Goal: Task Accomplishment & Management: Use online tool/utility

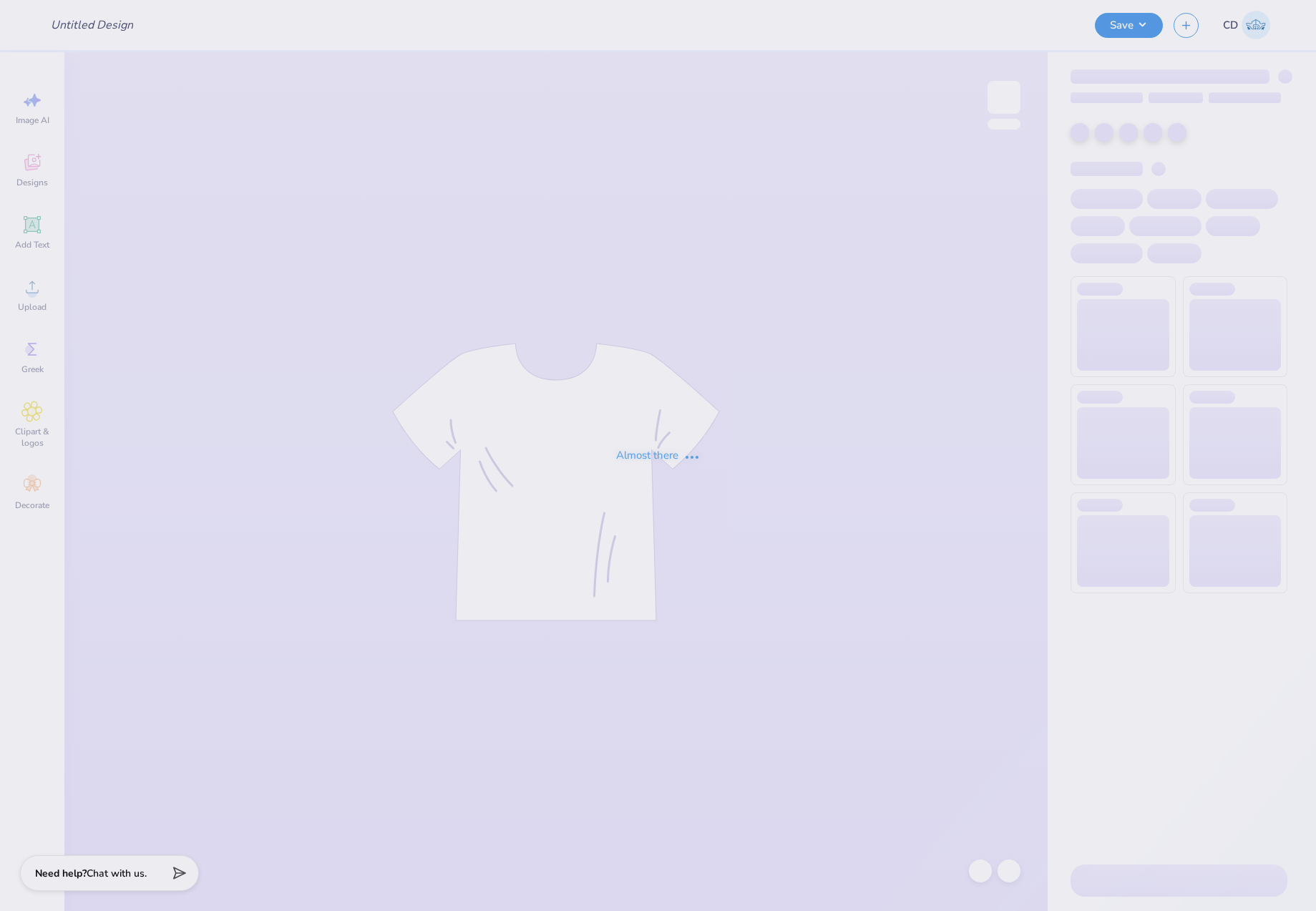
type input "AXO Parents Weekend"
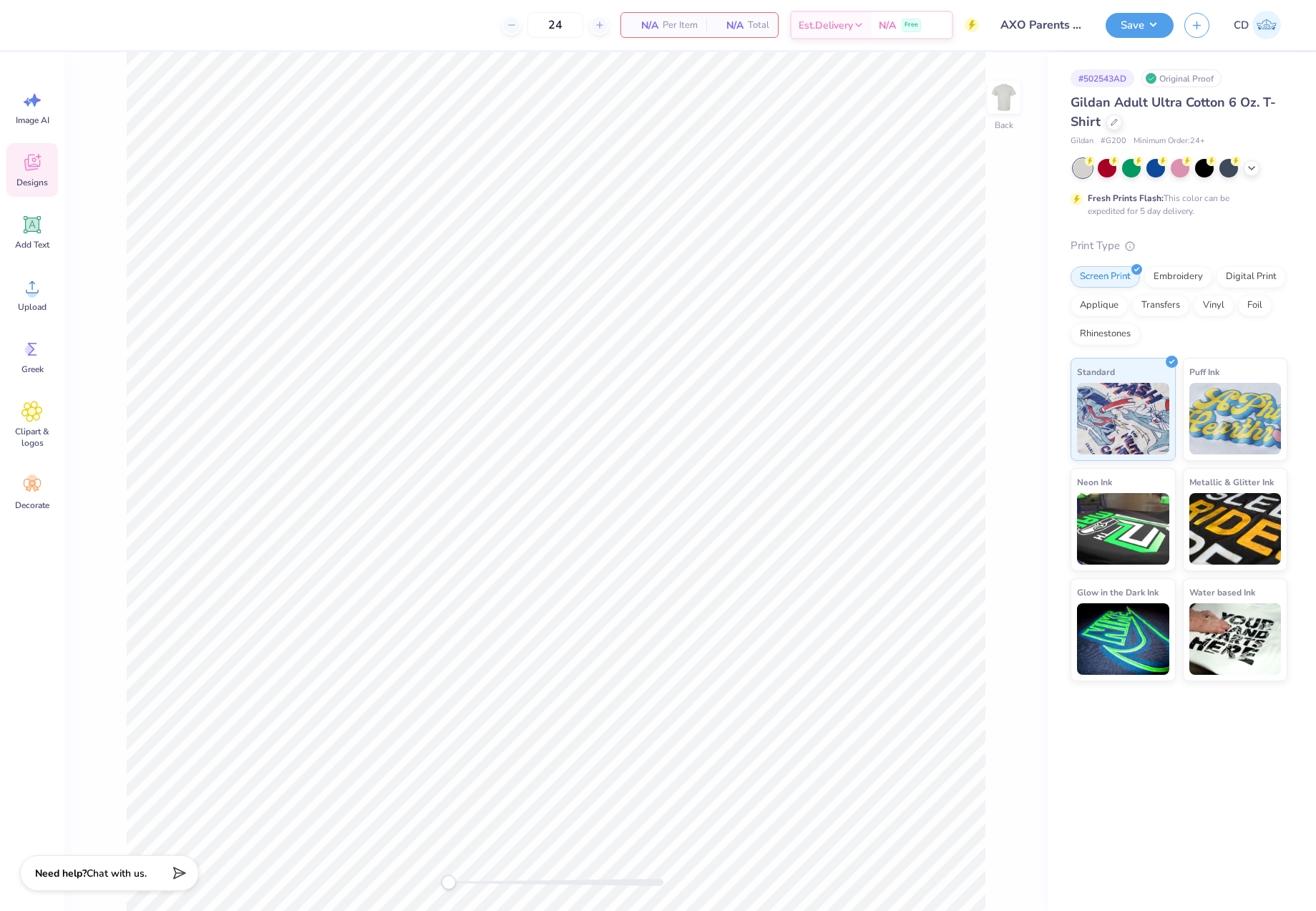
click at [38, 166] on icon at bounding box center [33, 162] width 22 height 22
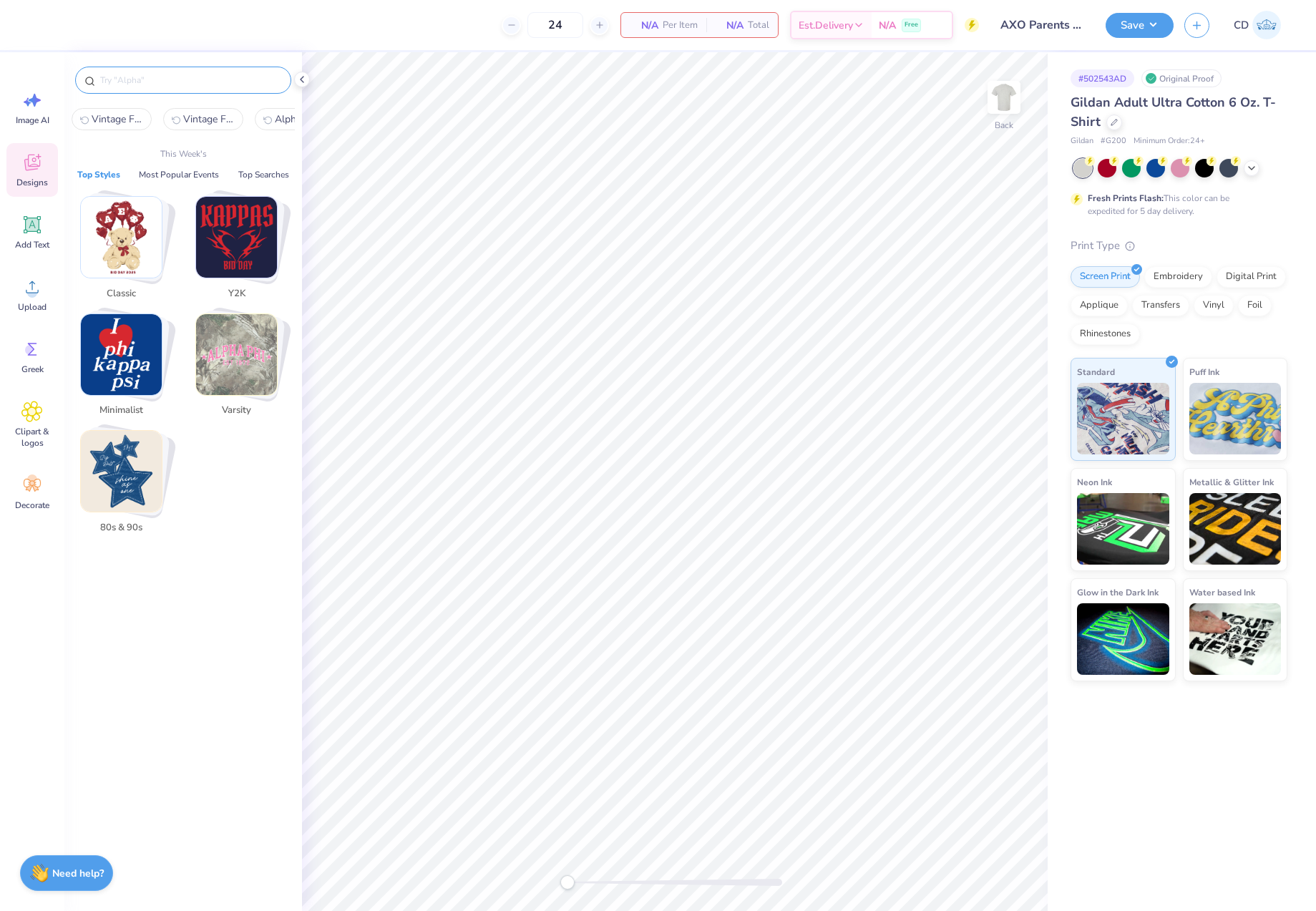
click at [224, 81] on input "text" at bounding box center [190, 79] width 183 height 14
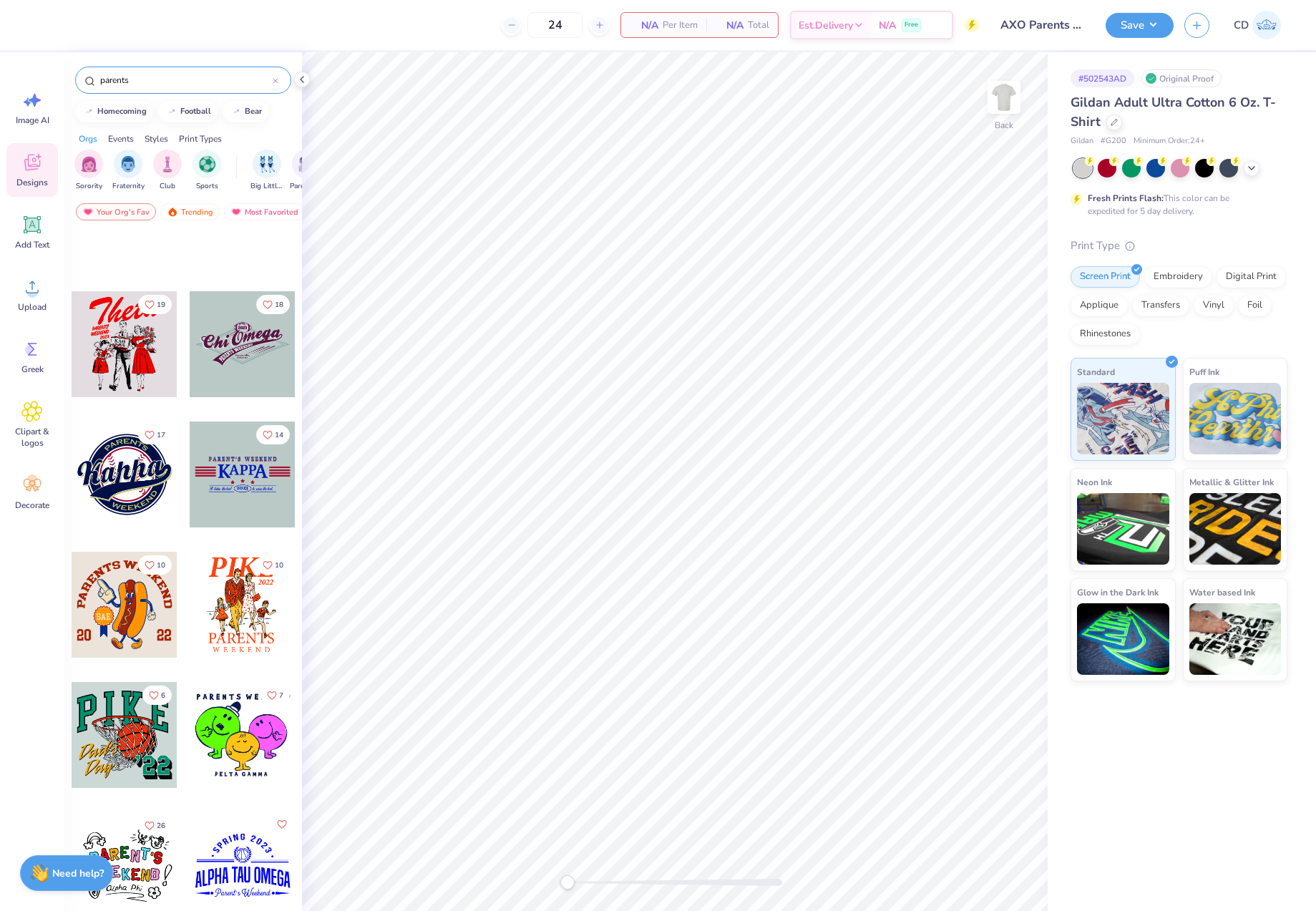
scroll to position [2792, 0]
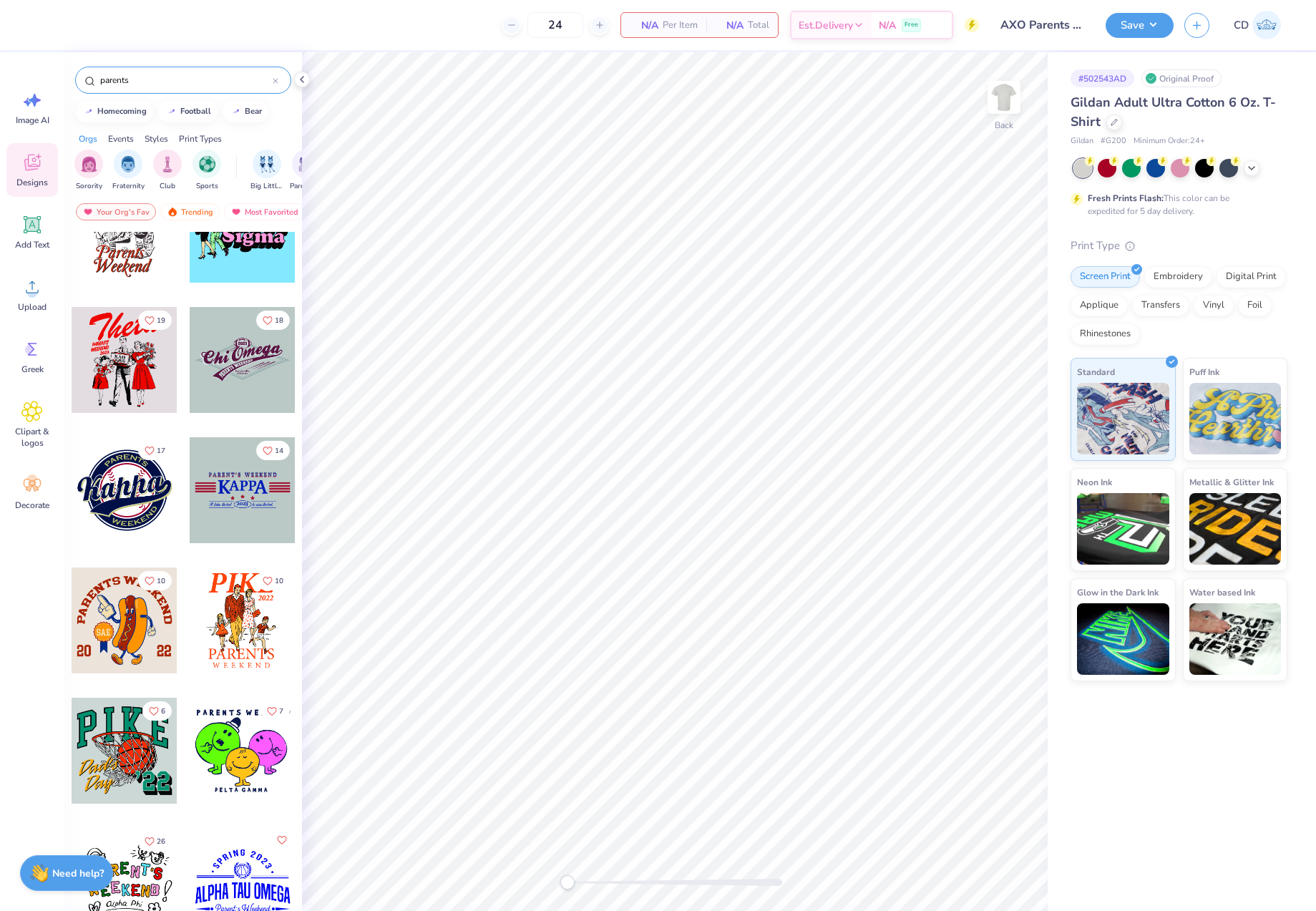
type input "parents"
click at [127, 374] on div at bounding box center [125, 360] width 106 height 106
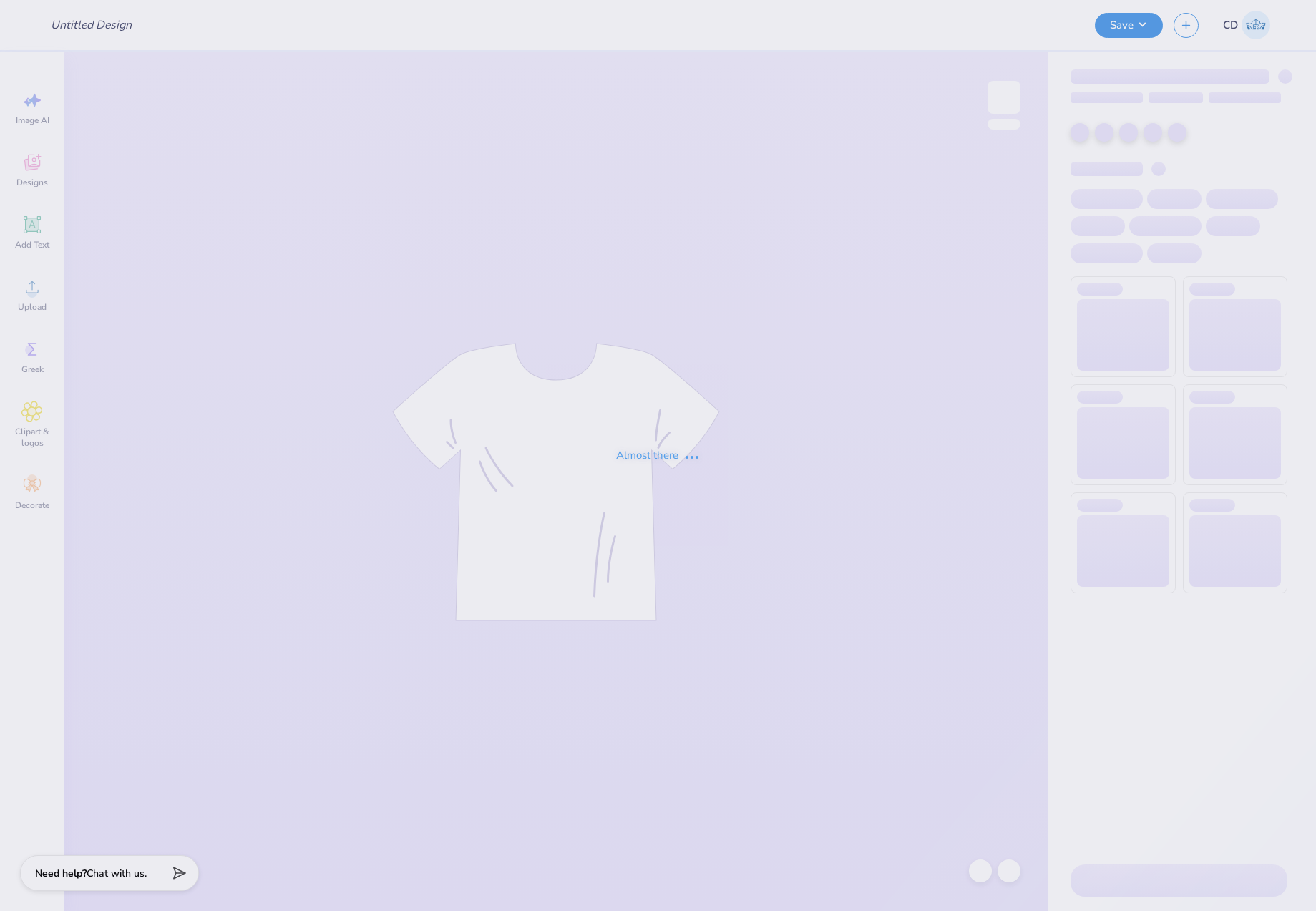
type input "AXO Parents Weekend"
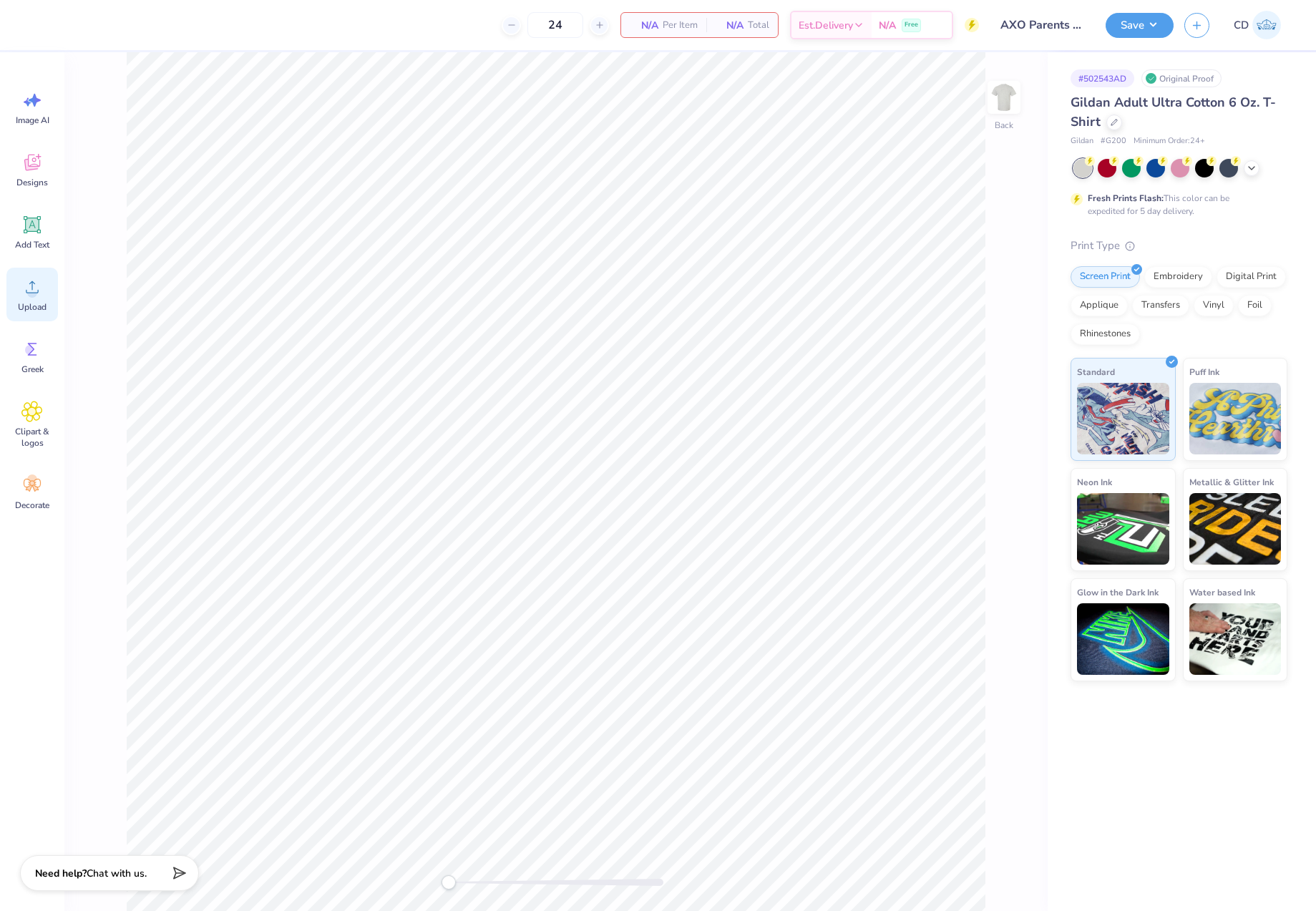
click at [33, 295] on circle at bounding box center [33, 293] width 10 height 10
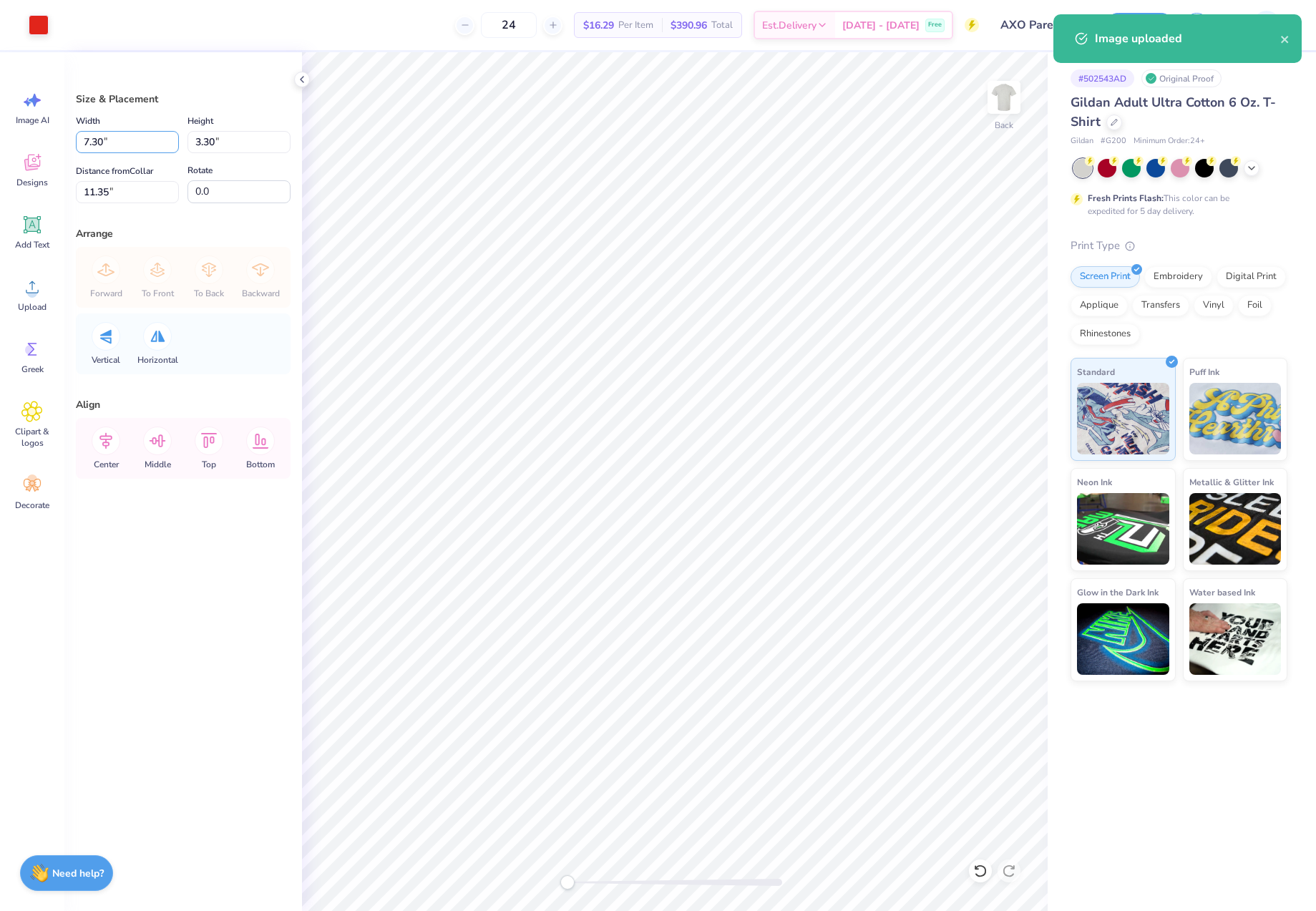
drag, startPoint x: 131, startPoint y: 143, endPoint x: 55, endPoint y: 138, distance: 76.2
click at [55, 138] on div "Art colors 24 $16.29 Per Item $390.96 Total Est. Delivery Oct 11 - 14 Free Desi…" at bounding box center [658, 455] width 1316 height 911
type input "5.00"
type input "2.26"
type input "11.87"
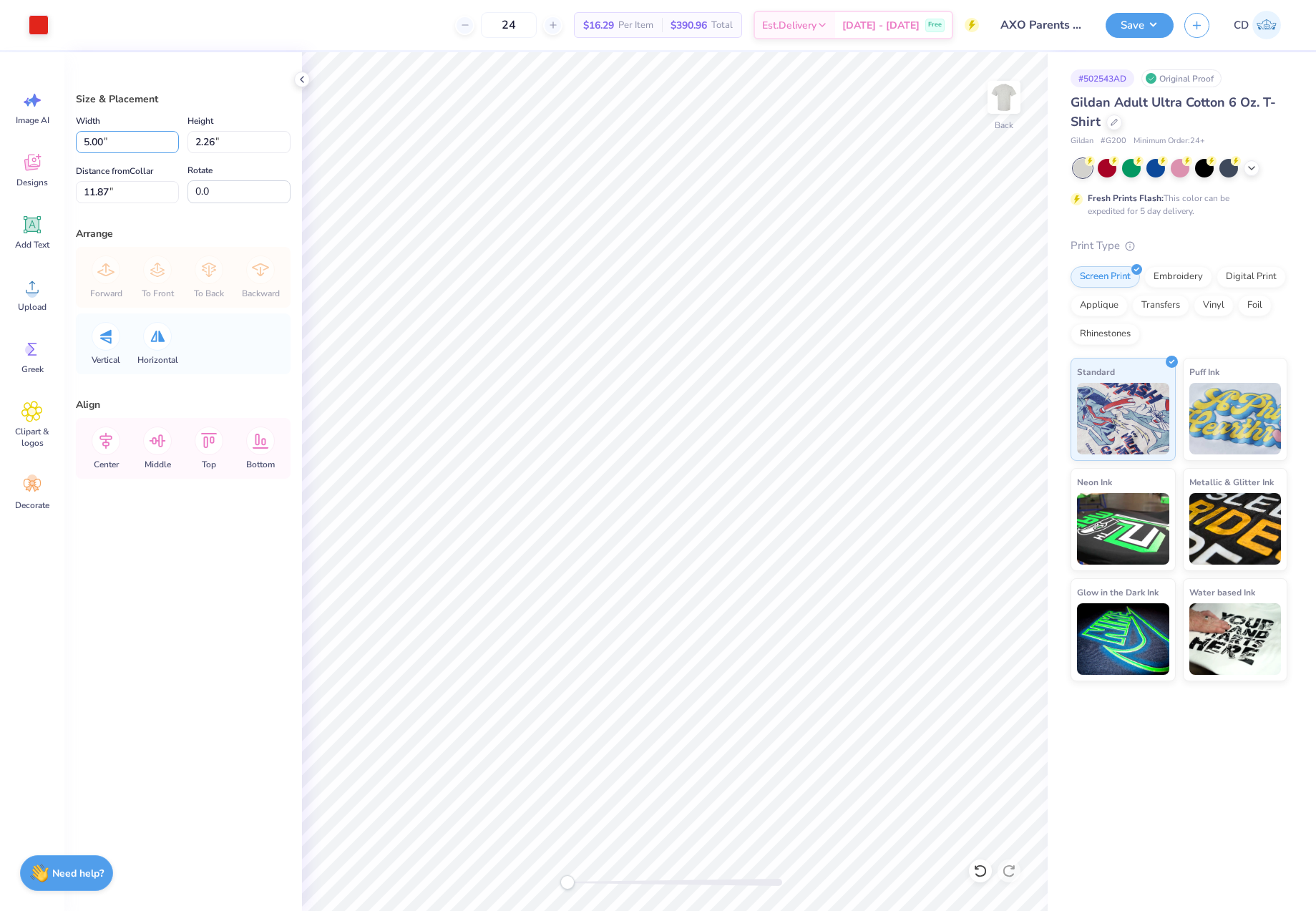
drag, startPoint x: 107, startPoint y: 142, endPoint x: 49, endPoint y: 135, distance: 58.4
click at [52, 136] on div "Art colors 24 $16.29 Per Item $390.96 Total Est. Delivery Oct 11 - 14 Free Desi…" at bounding box center [658, 455] width 1316 height 911
type input "4.00"
type input "1.81"
type input "3.23"
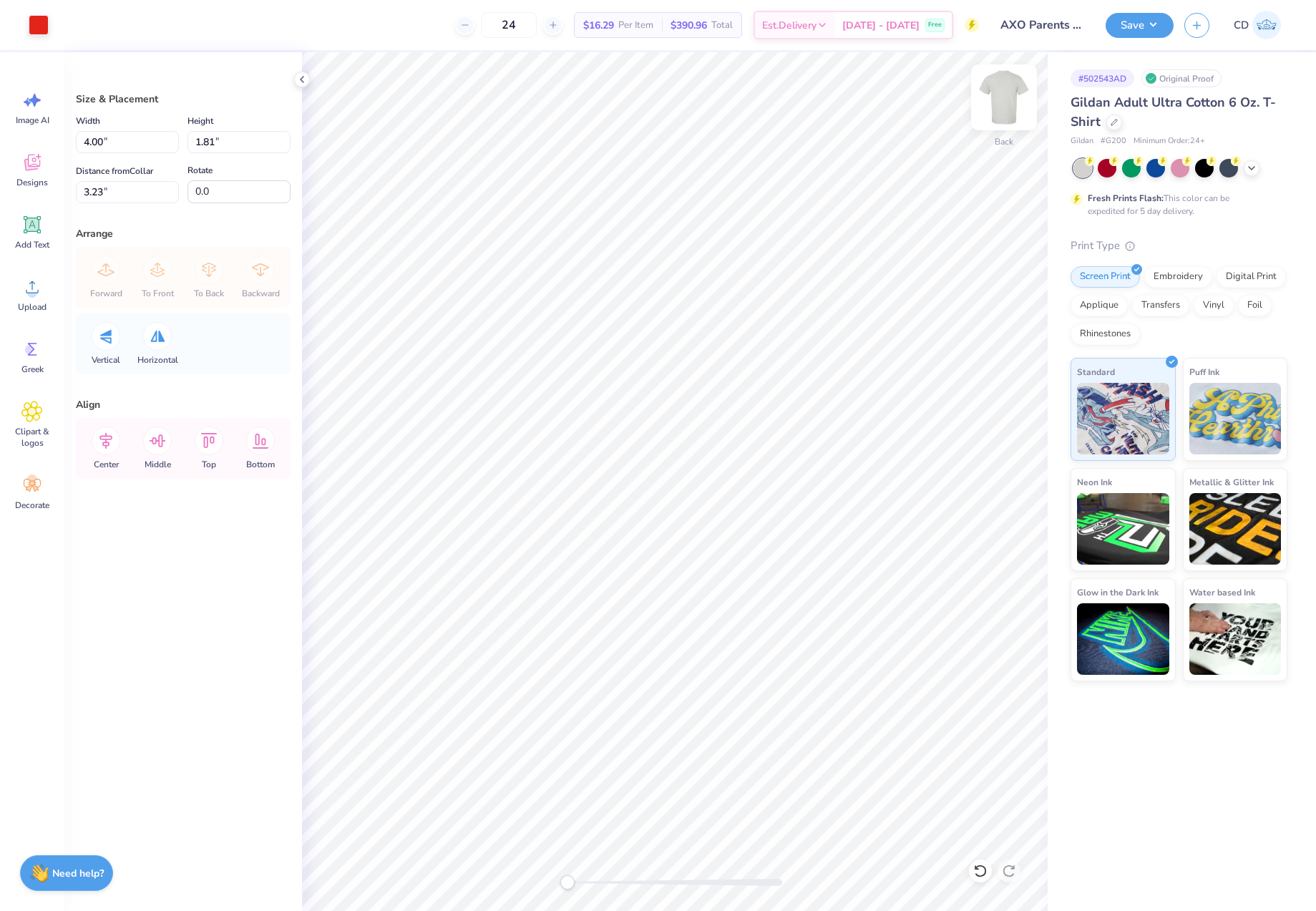
click at [1005, 91] on img at bounding box center [1004, 97] width 57 height 57
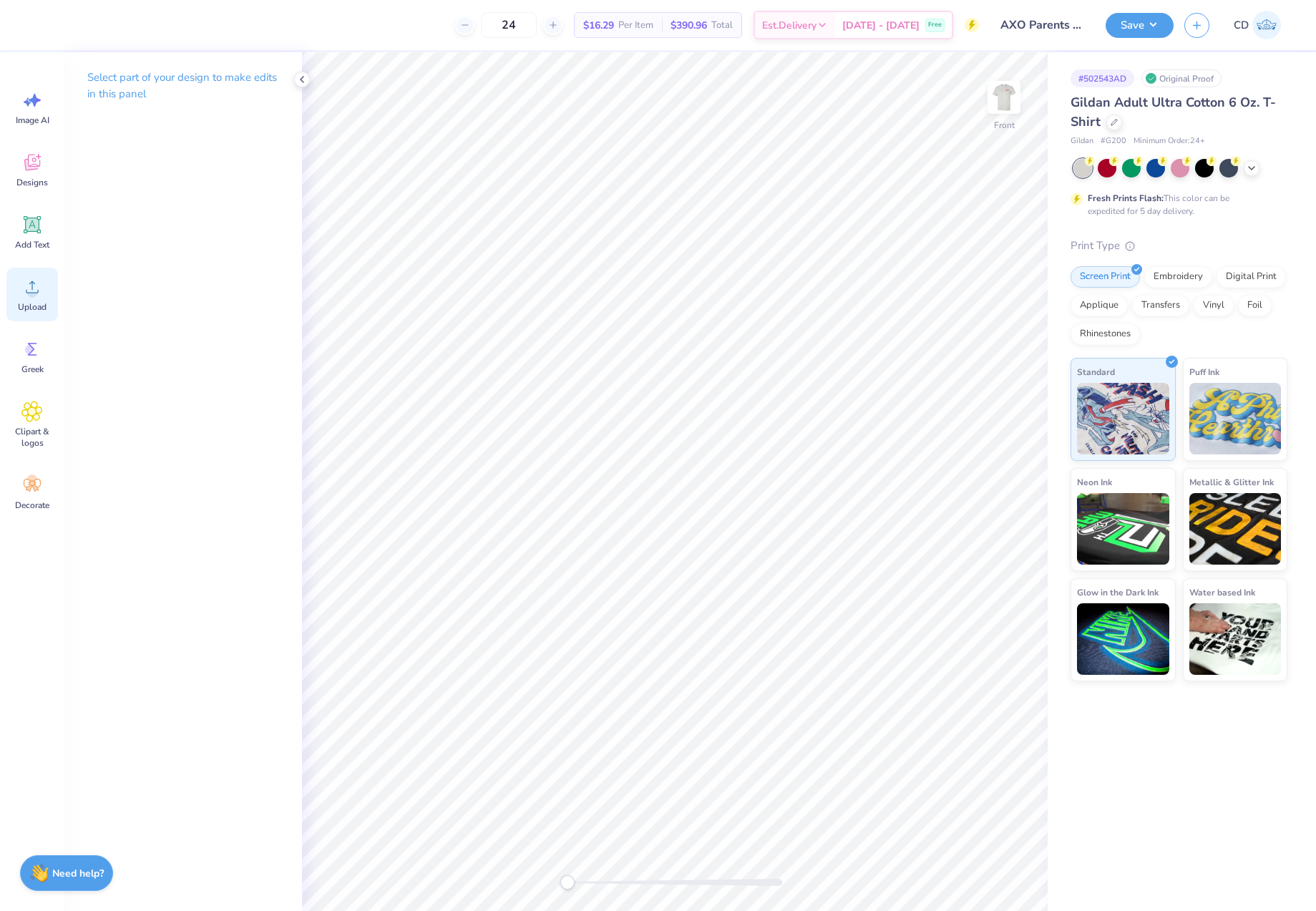
click at [32, 301] on span "Upload" at bounding box center [32, 307] width 28 height 12
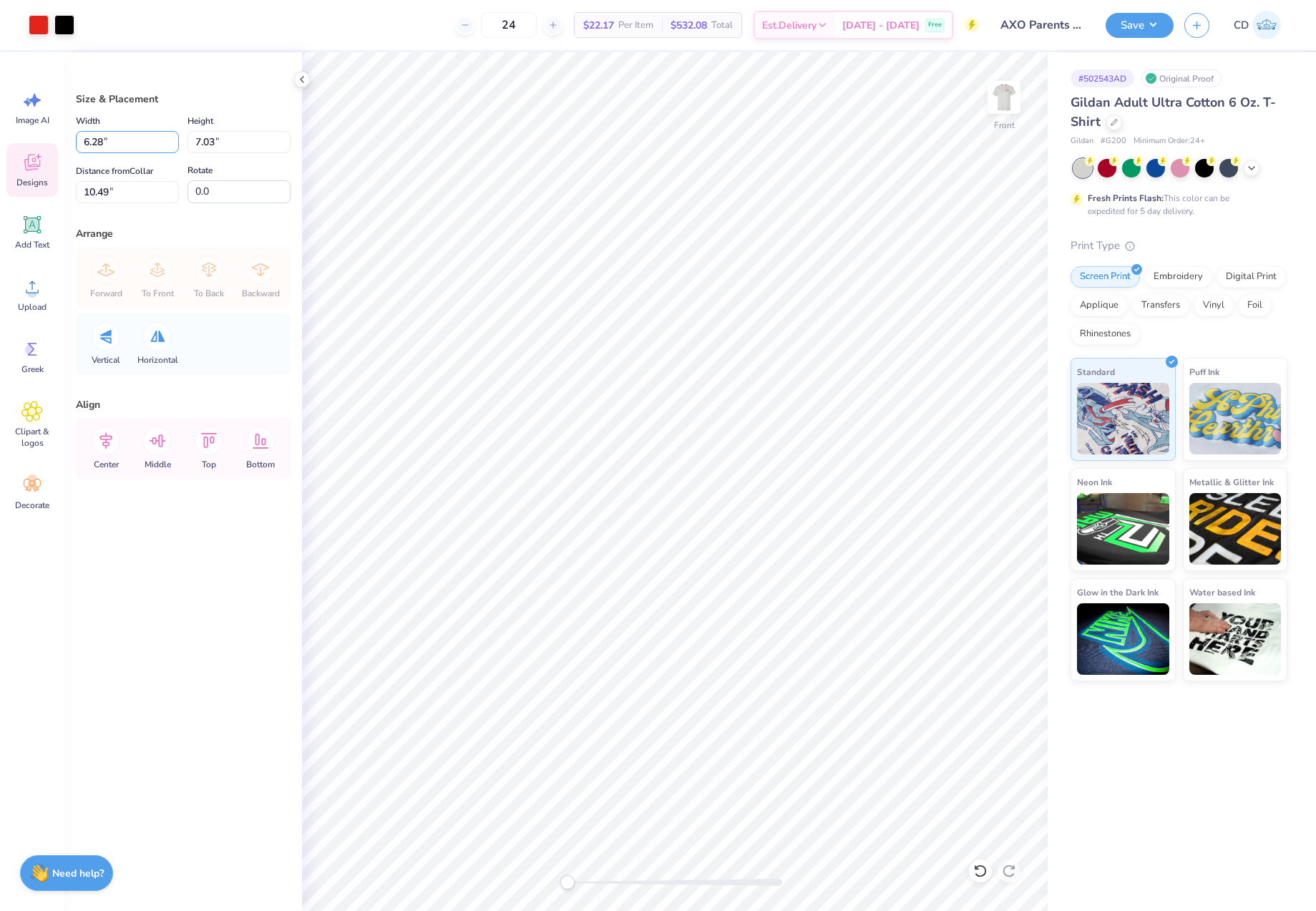
drag, startPoint x: 113, startPoint y: 146, endPoint x: 49, endPoint y: 147, distance: 64.0
click at [49, 147] on div "Art colors 24 $22.17 Per Item $532.08 Total Est. Delivery Oct 11 - 14 Free Desi…" at bounding box center [658, 455] width 1316 height 911
type input "11.50"
type input "12.87"
drag, startPoint x: 128, startPoint y: 192, endPoint x: 69, endPoint y: 194, distance: 59.0
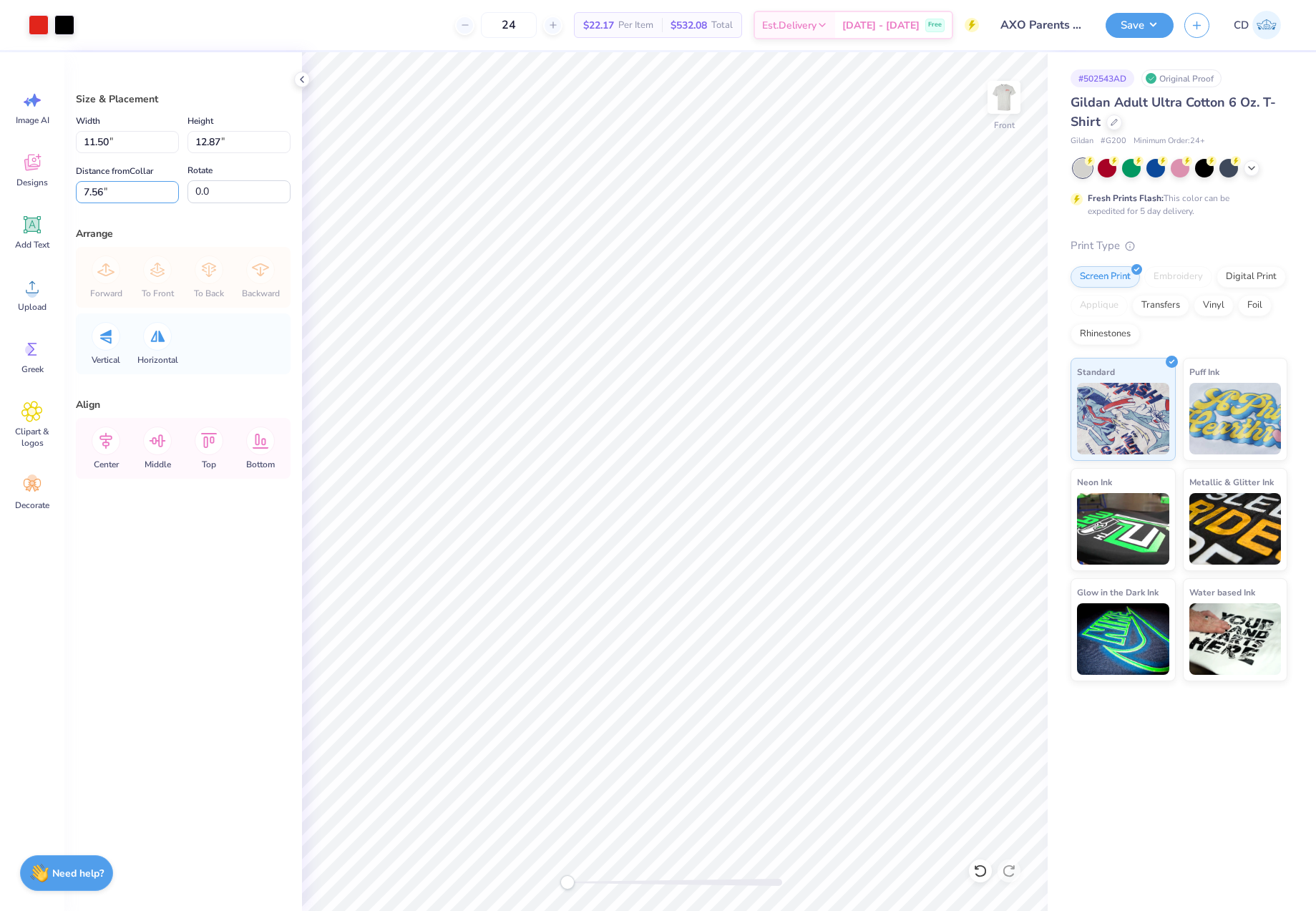
click at [69, 194] on div "Size & Placement Width 11.50 11.50 " Height 12.87 12.87 " Distance from Collar …" at bounding box center [183, 481] width 238 height 859
type input "3"
click at [1132, 23] on button "Save" at bounding box center [1139, 23] width 68 height 25
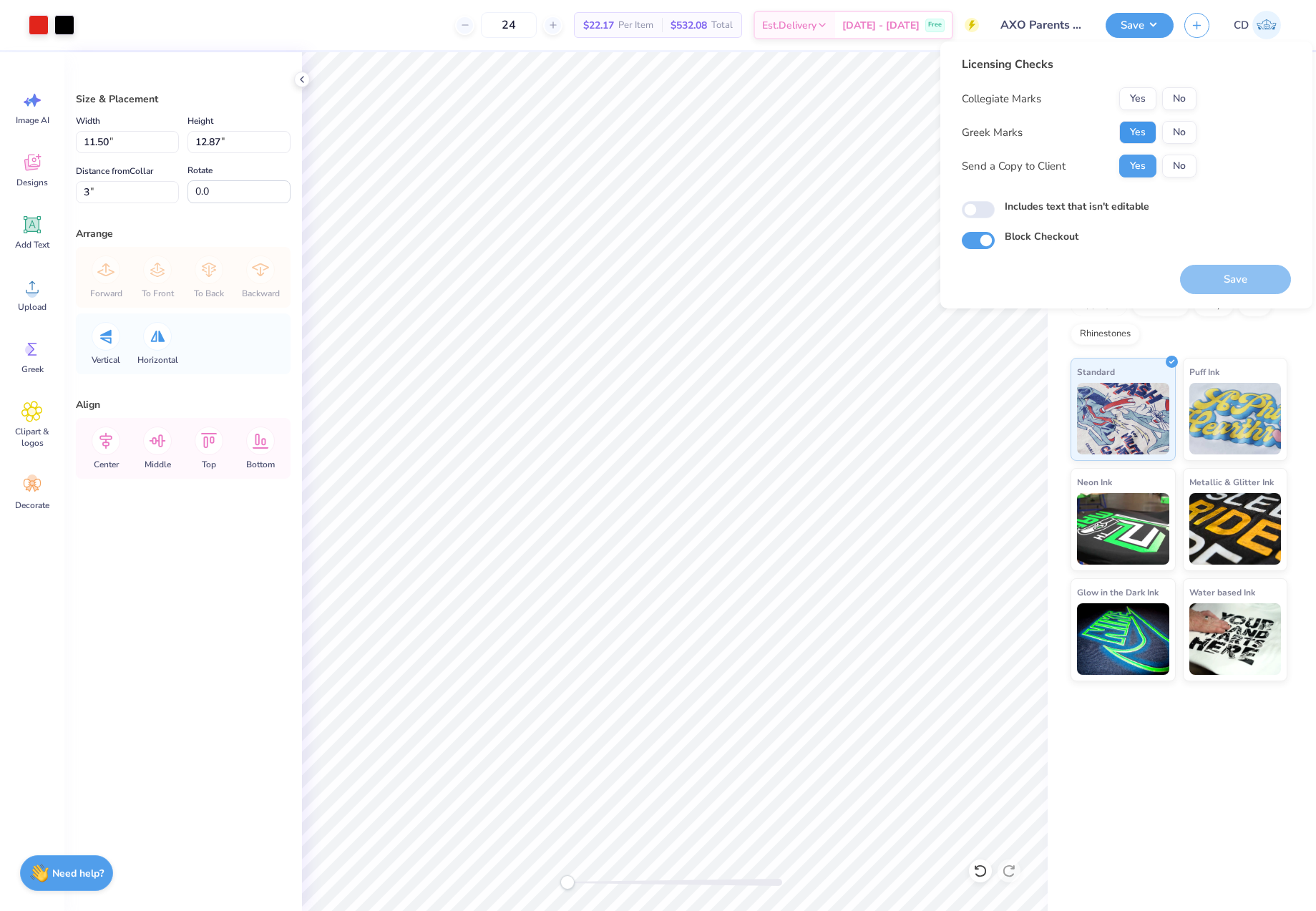
click at [1141, 129] on button "Yes" at bounding box center [1138, 132] width 37 height 23
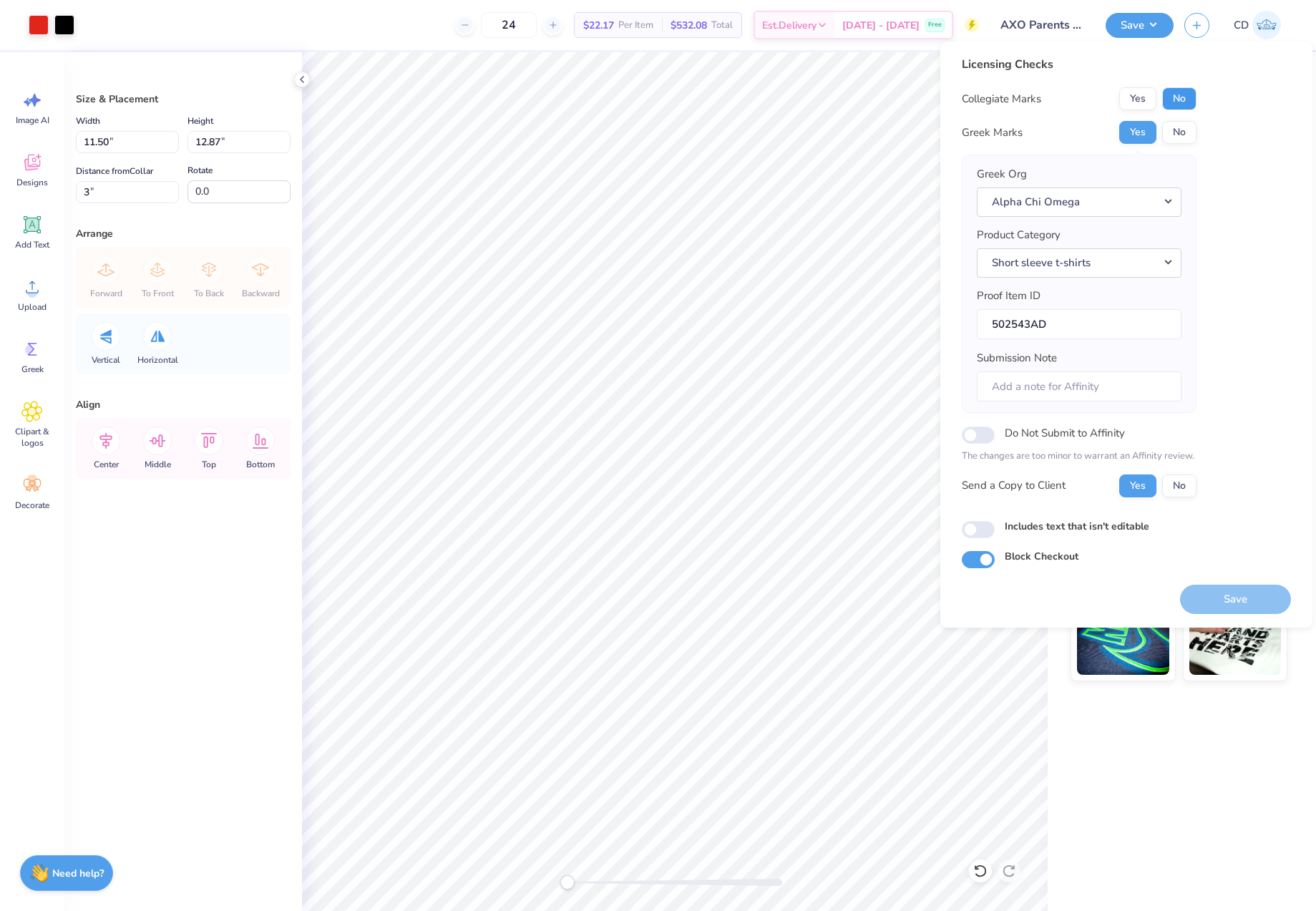
click at [1181, 95] on button "No" at bounding box center [1179, 98] width 34 height 23
click at [986, 531] on input "Includes text that isn't editable" at bounding box center [978, 530] width 33 height 18
checkbox input "true"
click at [1241, 600] on button "Save" at bounding box center [1236, 599] width 111 height 29
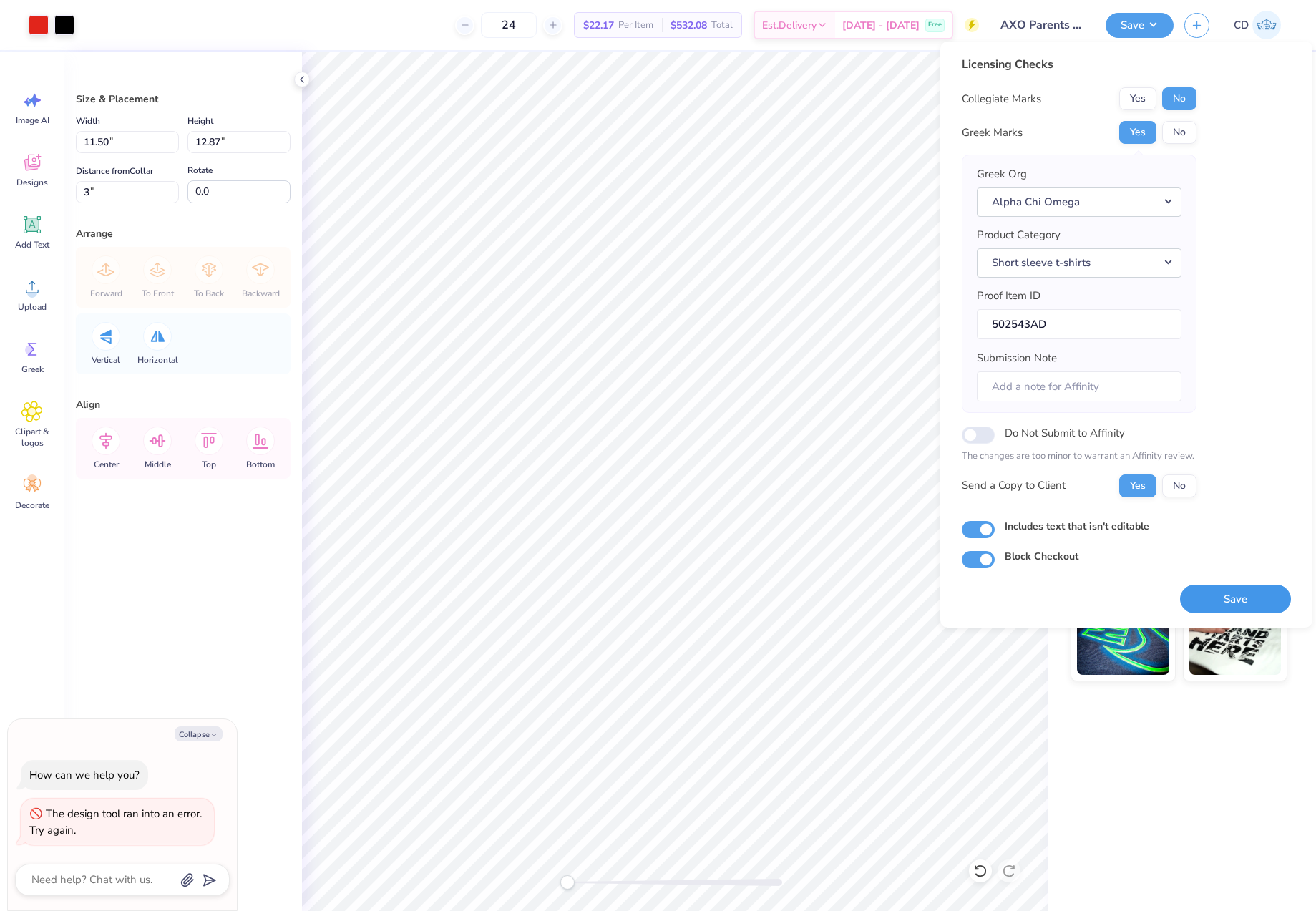
click at [1251, 592] on button "Save" at bounding box center [1236, 599] width 111 height 29
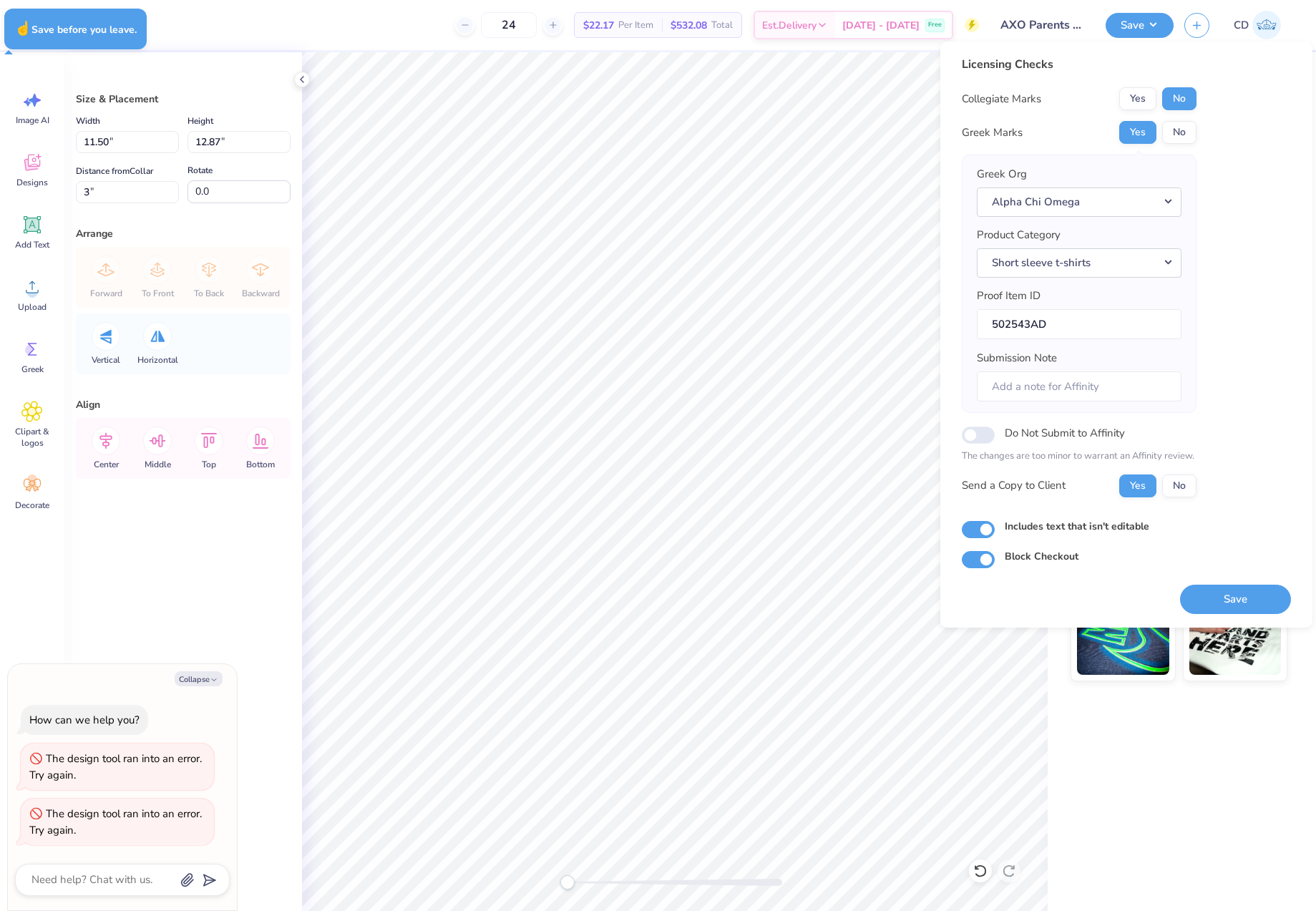
type textarea "x"
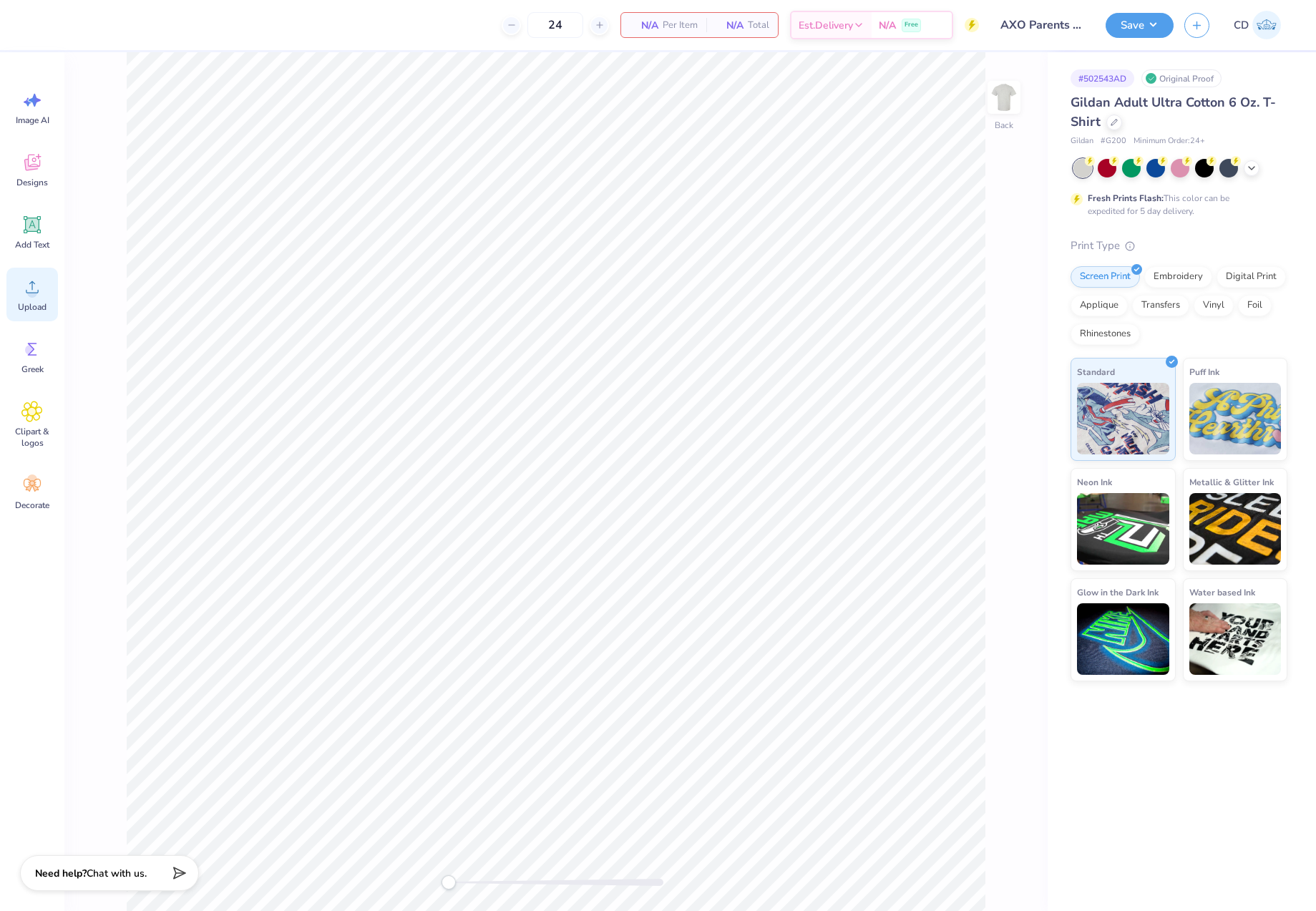
click at [24, 294] on icon at bounding box center [33, 287] width 22 height 22
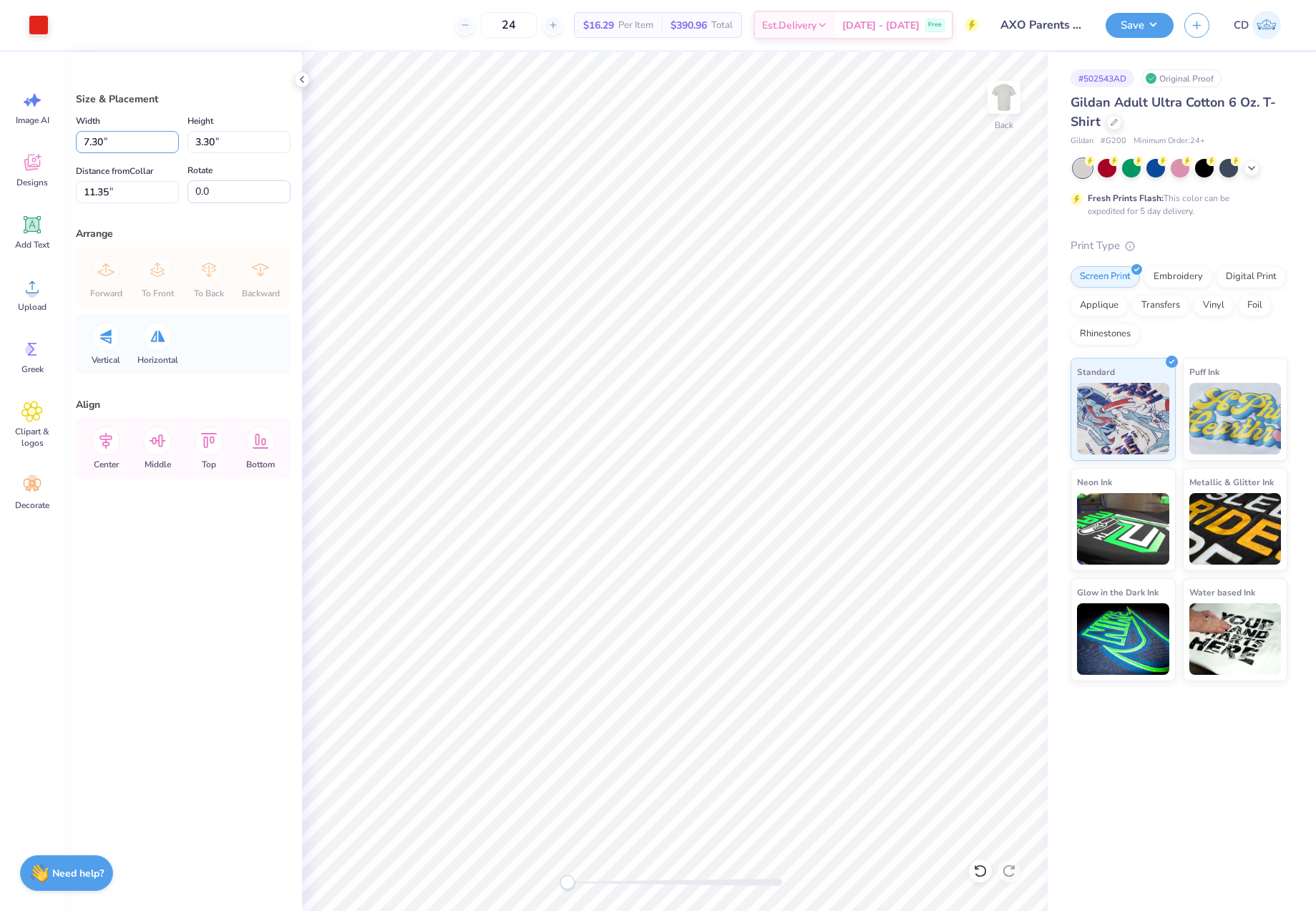
drag, startPoint x: 120, startPoint y: 148, endPoint x: 68, endPoint y: 151, distance: 52.1
click at [68, 151] on div "Size & Placement Width 7.30 7.30 " Height 3.30 3.30 " Distance from Collar 11.3…" at bounding box center [183, 481] width 238 height 859
type input "4.00"
type input "1.81"
type input "12.10"
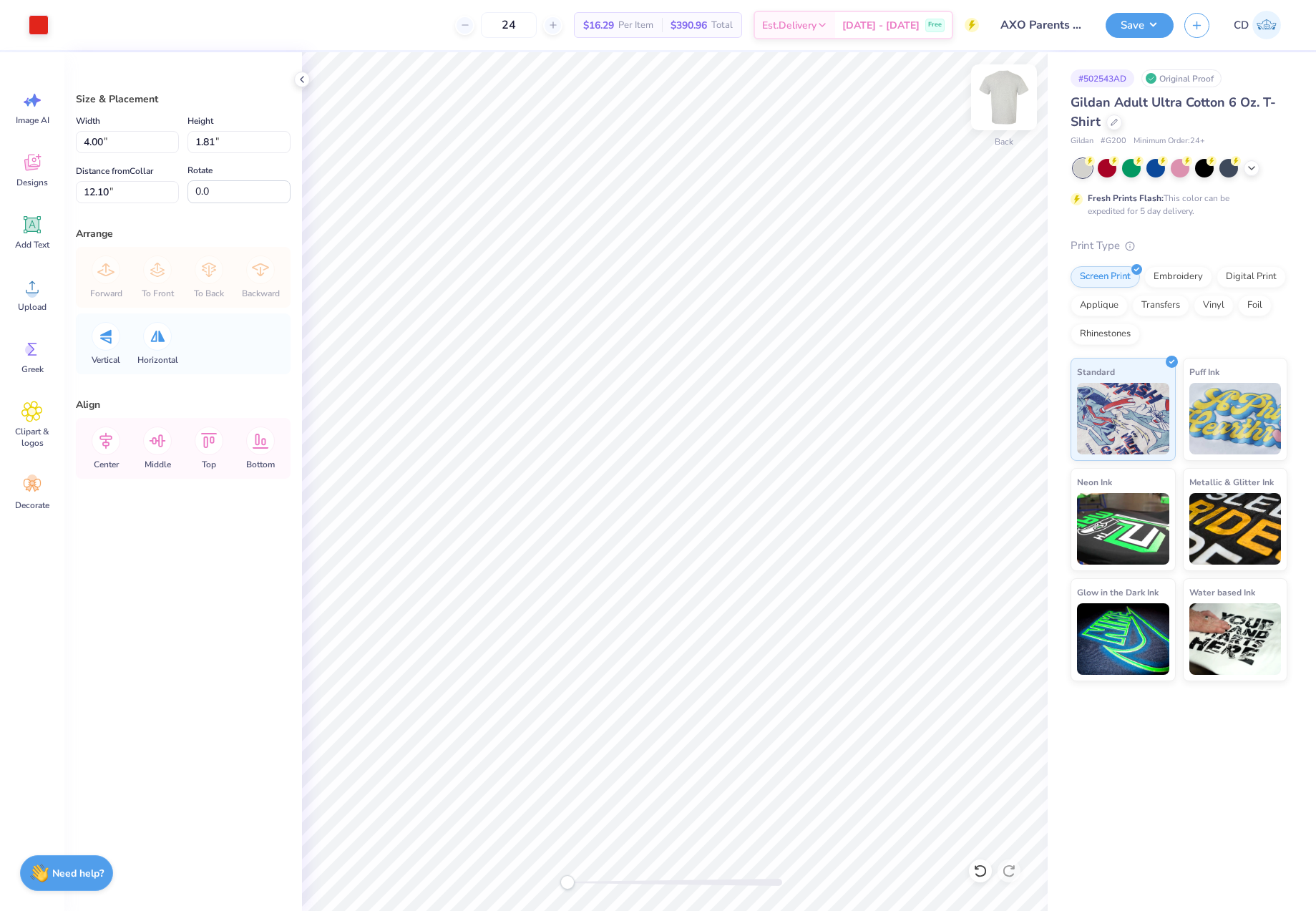
click at [1016, 91] on img at bounding box center [1004, 97] width 57 height 57
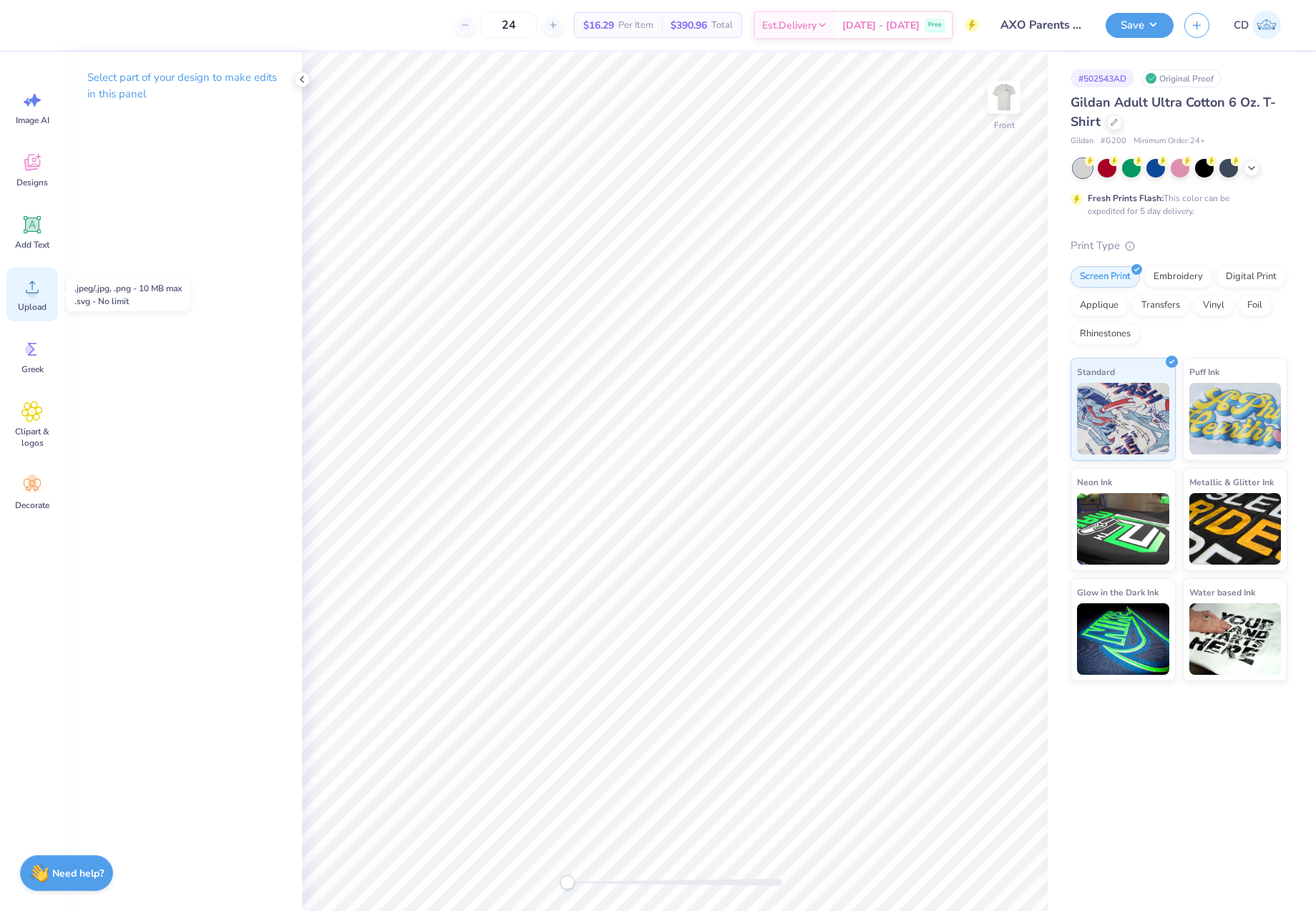
click at [27, 298] on div "Upload" at bounding box center [33, 294] width 52 height 54
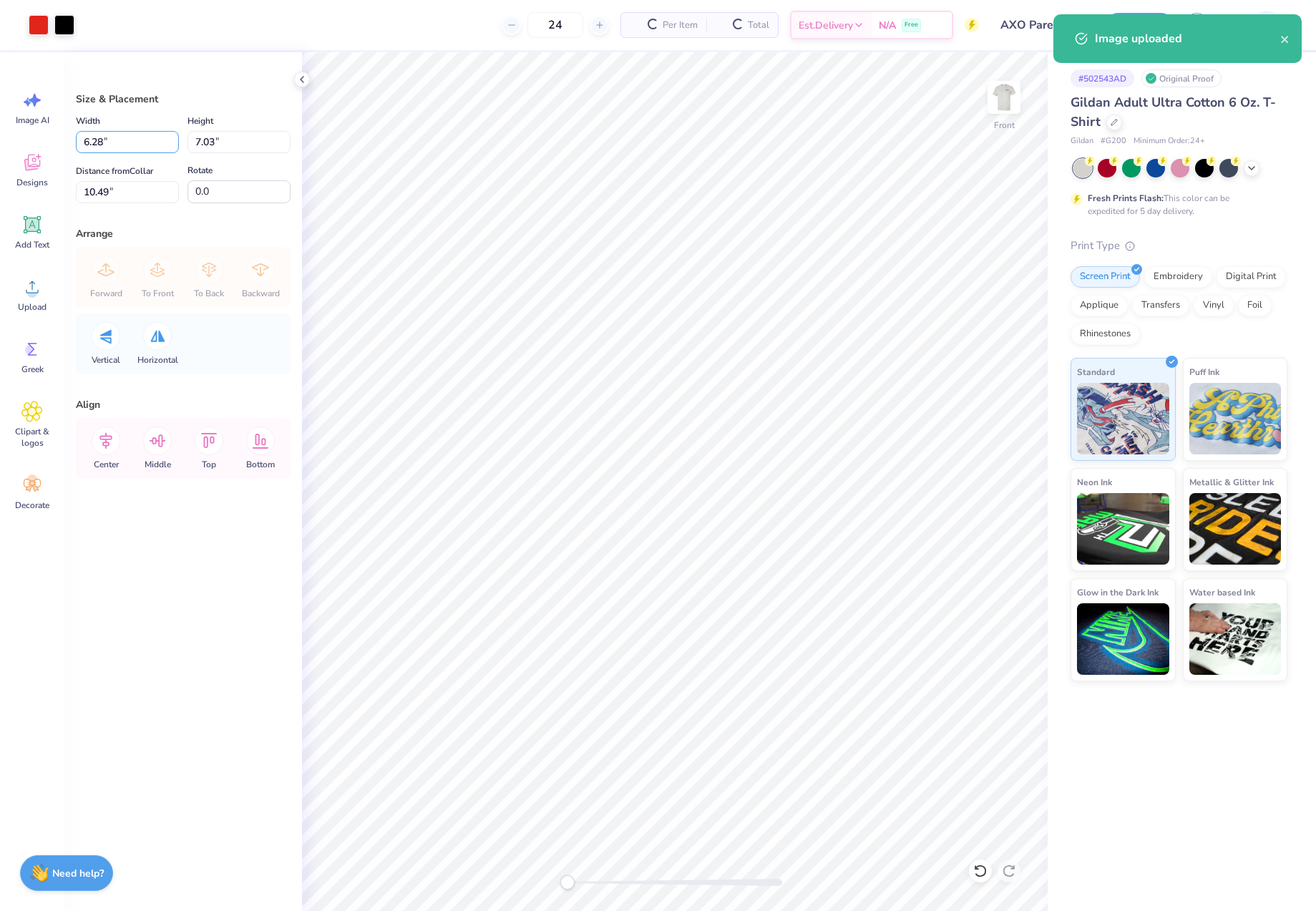
drag, startPoint x: 124, startPoint y: 139, endPoint x: 73, endPoint y: 141, distance: 51.0
click at [74, 141] on div "Size & Placement Width 6.28 6.28 " Height 7.03 7.03 " Distance from Collar 10.4…" at bounding box center [183, 481] width 238 height 859
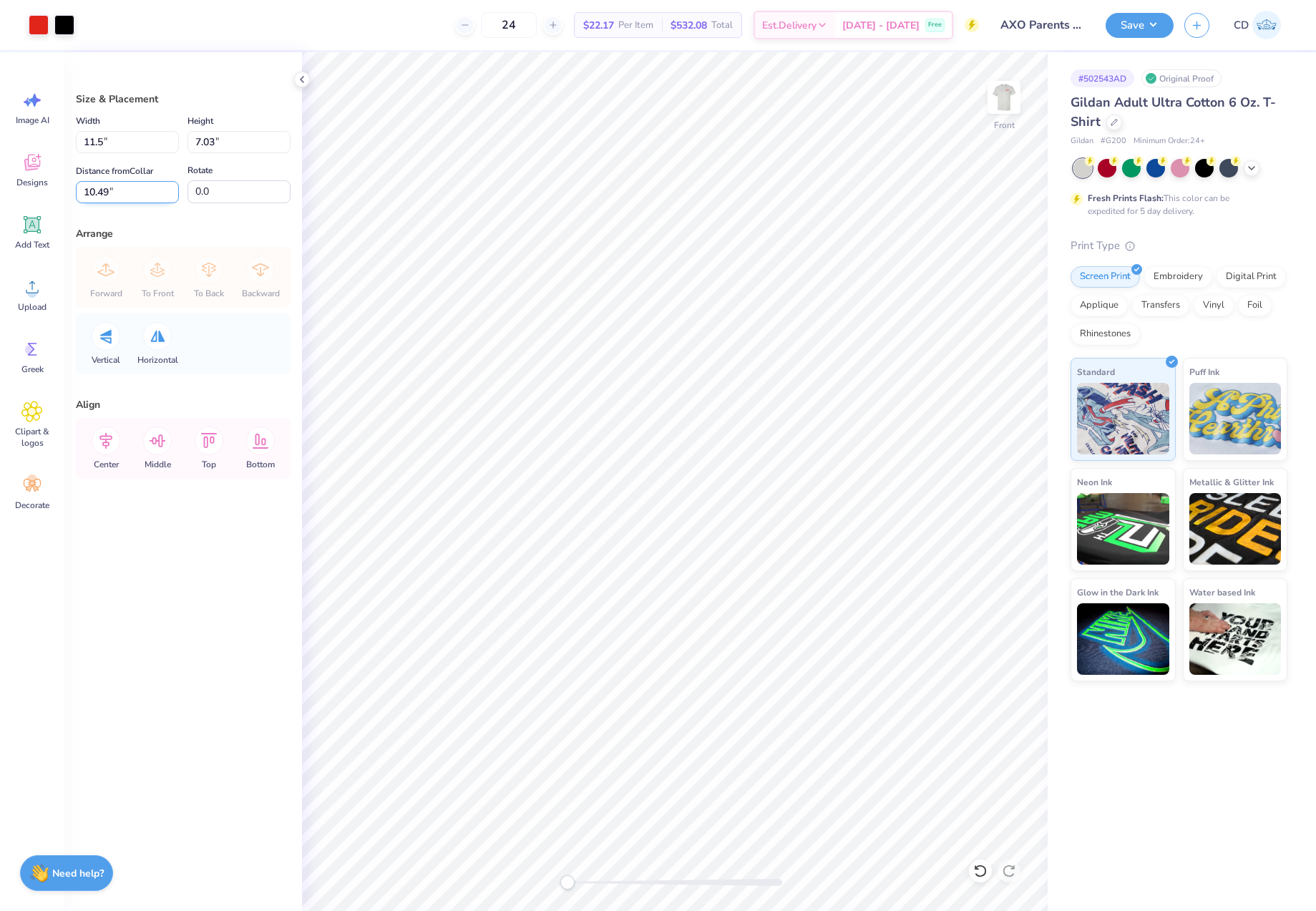
click at [155, 191] on input "10.49" at bounding box center [127, 192] width 103 height 23
type input "11.50"
type input "12.87"
drag, startPoint x: 128, startPoint y: 190, endPoint x: 73, endPoint y: 195, distance: 55.2
click at [73, 195] on div "Size & Placement Width 11.50 11.50 " Height 12.87 12.87 " Distance from Collar …" at bounding box center [183, 481] width 238 height 859
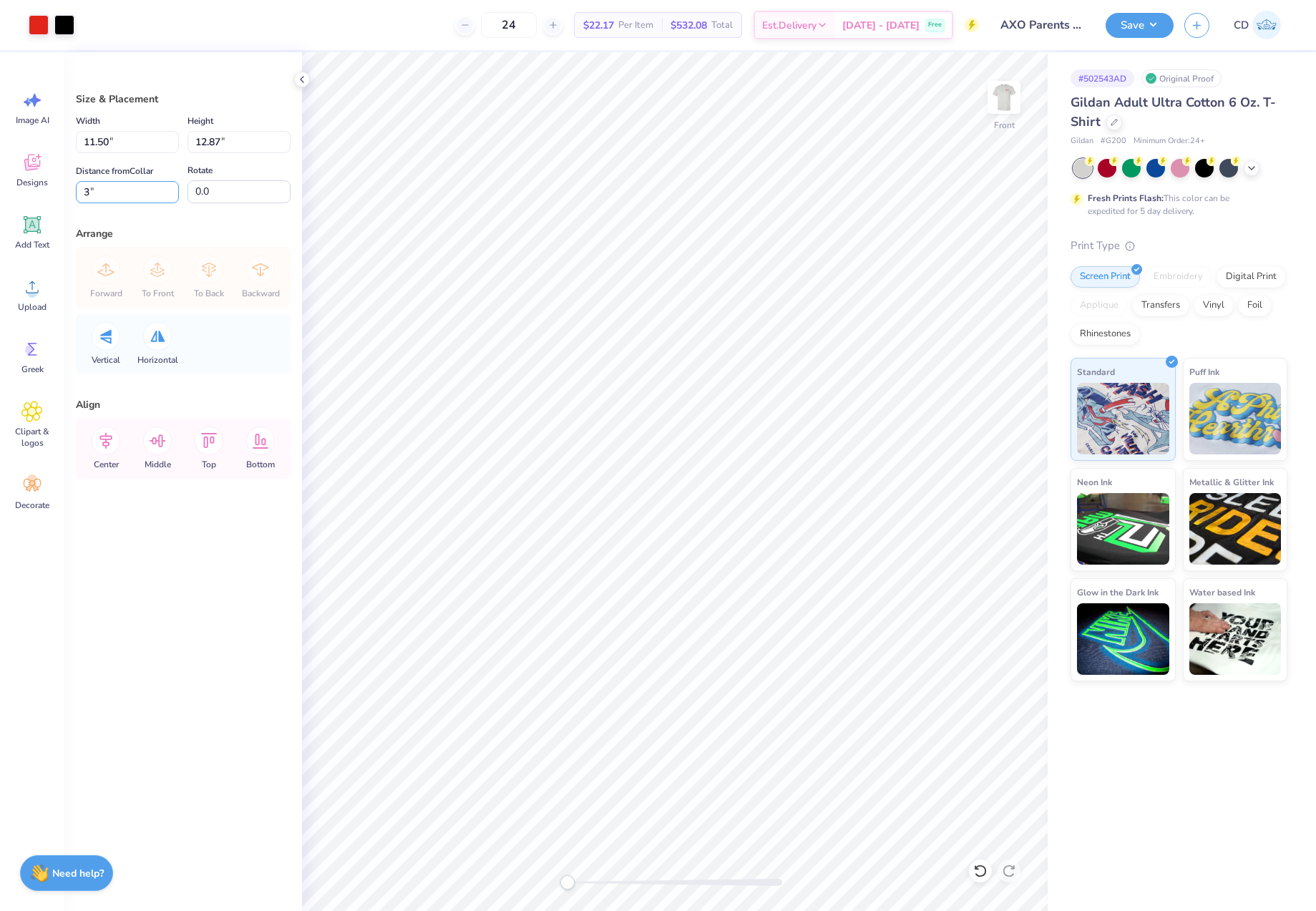
type input "3"
click at [1128, 36] on button "Save" at bounding box center [1139, 23] width 68 height 25
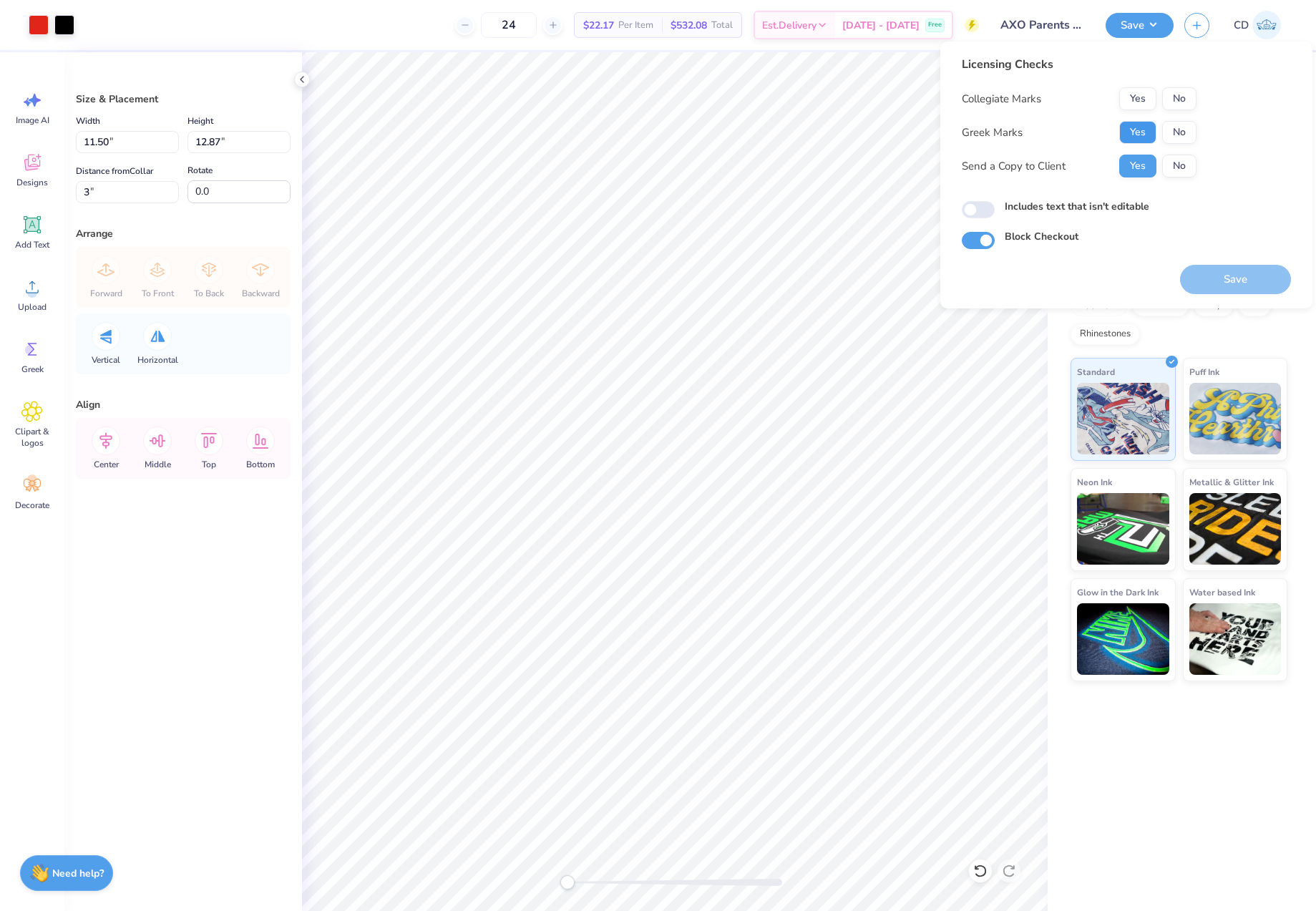
click at [1147, 136] on button "Yes" at bounding box center [1138, 132] width 37 height 23
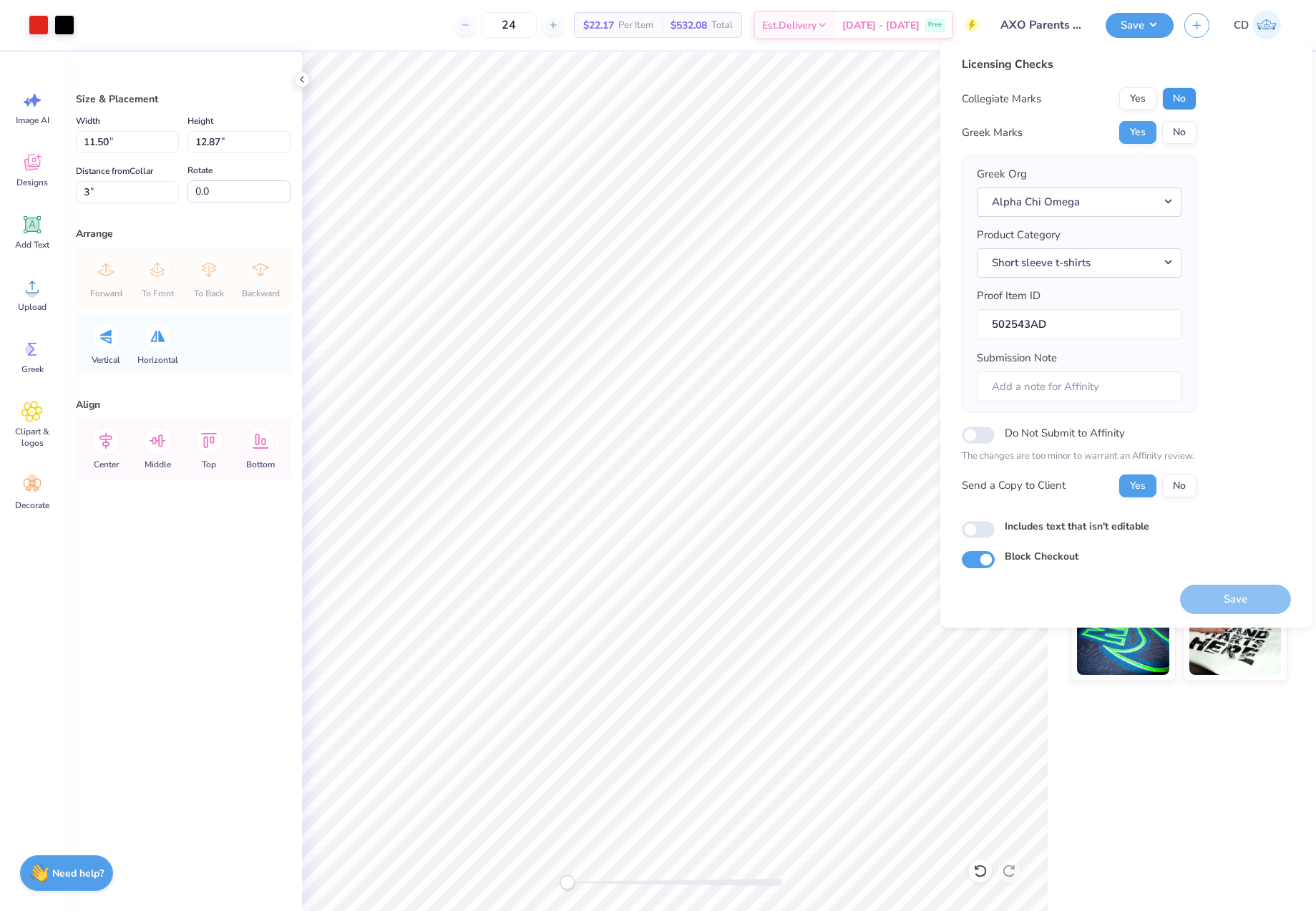
click at [1182, 105] on button "No" at bounding box center [1179, 98] width 34 height 23
click at [1222, 601] on button "Save" at bounding box center [1236, 599] width 111 height 29
